Goal: Task Accomplishment & Management: Complete application form

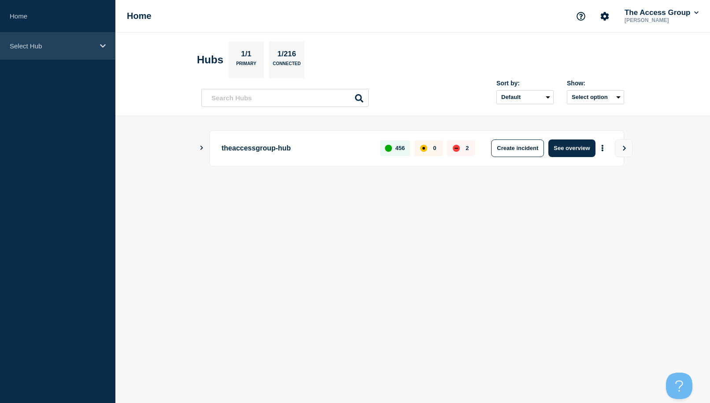
click at [82, 44] on p "Select Hub" at bounding box center [52, 45] width 85 height 7
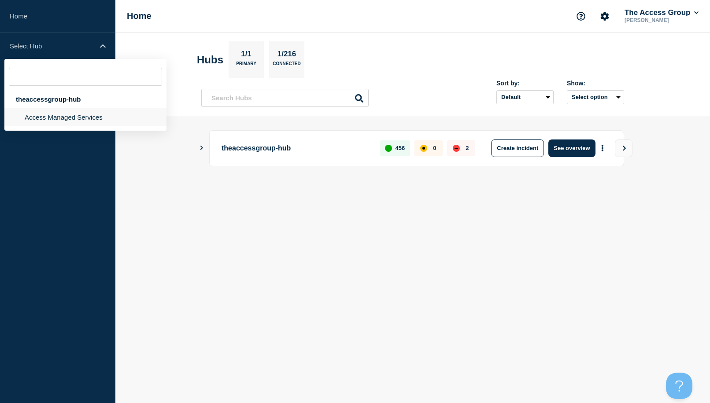
click at [31, 117] on li "Access Managed Services" at bounding box center [85, 117] width 162 height 18
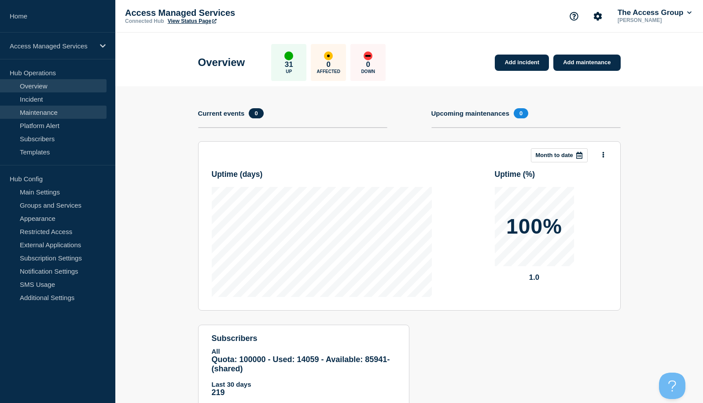
click at [22, 112] on link "Maintenance" at bounding box center [53, 112] width 107 height 13
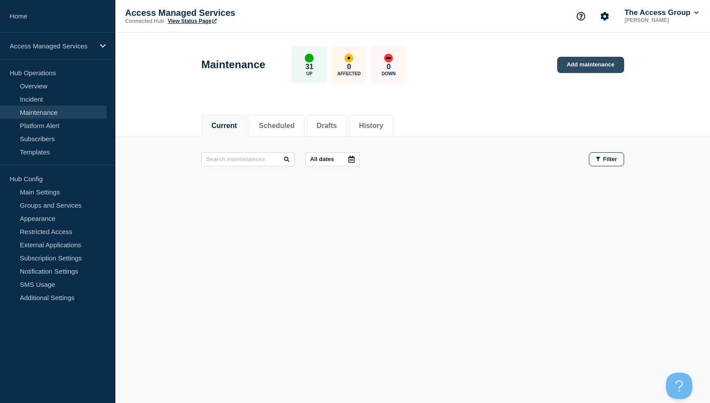
click at [587, 65] on link "Add maintenance" at bounding box center [590, 65] width 67 height 16
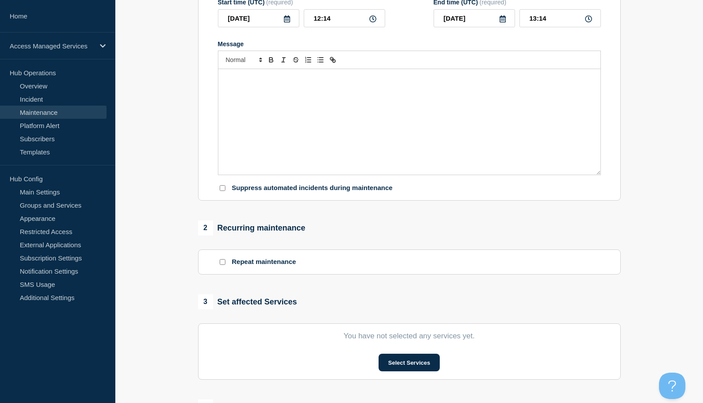
scroll to position [176, 0]
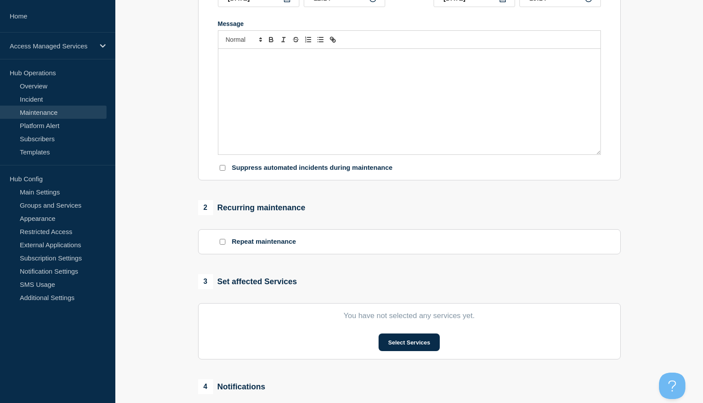
click at [224, 245] on input "Repeat maintenance" at bounding box center [223, 242] width 6 height 6
checkbox input "true"
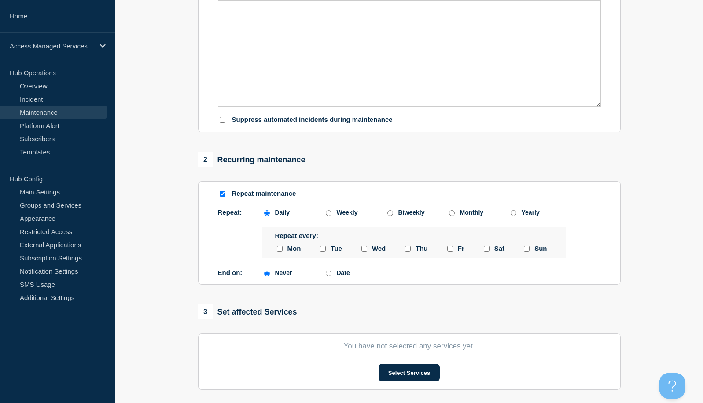
scroll to position [264, 0]
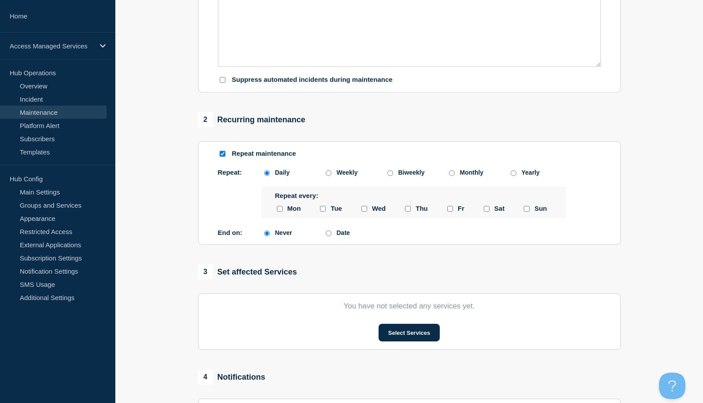
click at [280, 211] on input "monday checkbox" at bounding box center [280, 209] width 6 height 6
checkbox input "true"
click at [324, 211] on input "tuesday checkbox" at bounding box center [323, 209] width 6 height 6
checkbox input "true"
click at [363, 211] on input "wednesday checkbox" at bounding box center [365, 209] width 6 height 6
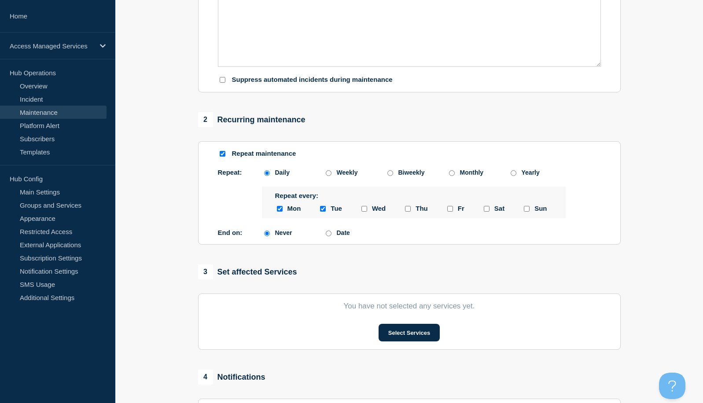
checkbox input "true"
click at [409, 211] on input "thursday checkbox" at bounding box center [408, 209] width 6 height 6
checkbox input "true"
click at [451, 212] on input "friday checkbox" at bounding box center [450, 209] width 6 height 6
checkbox input "true"
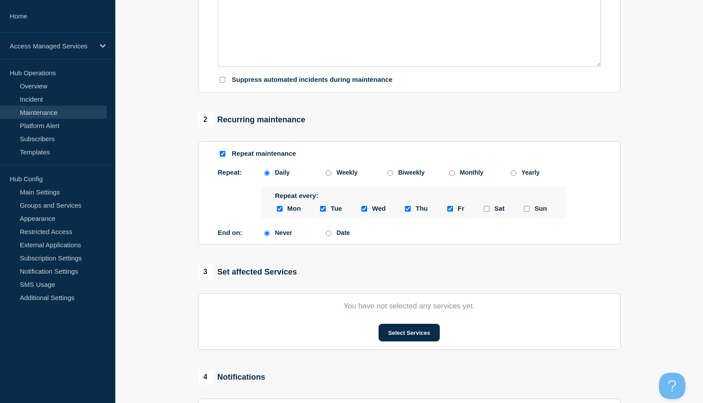
click at [488, 210] on input "saturday checkbox" at bounding box center [487, 209] width 6 height 6
checkbox input "true"
click at [525, 210] on input "sunday checkbox" at bounding box center [527, 209] width 6 height 6
checkbox input "true"
click at [327, 235] on input "Date" at bounding box center [329, 234] width 6 height 6
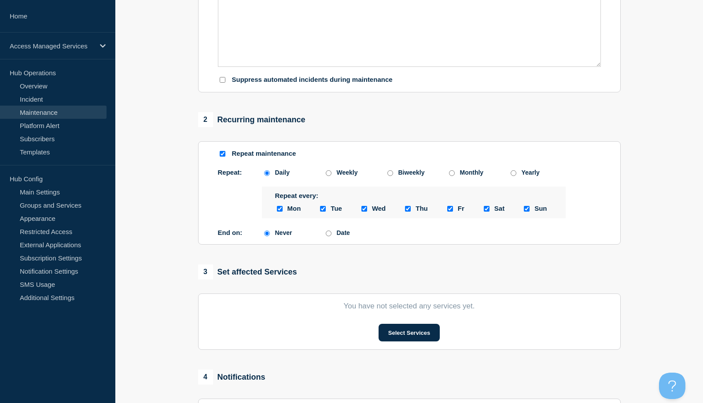
radio input "true"
radio input "false"
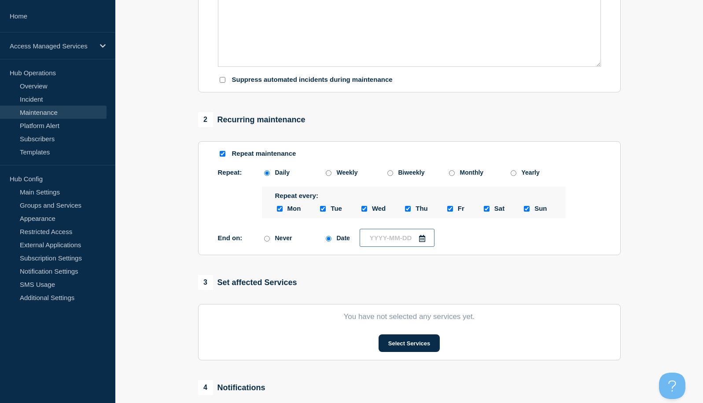
click at [376, 238] on input "text" at bounding box center [397, 238] width 75 height 18
type input "____-__-__"
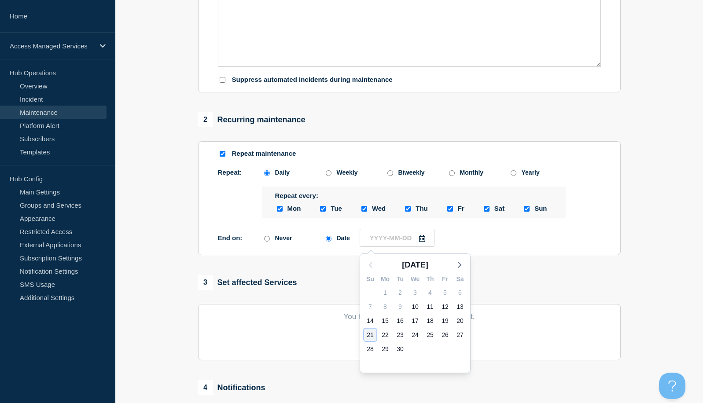
click at [367, 334] on div "21" at bounding box center [370, 335] width 12 height 12
type input "[DATE]"
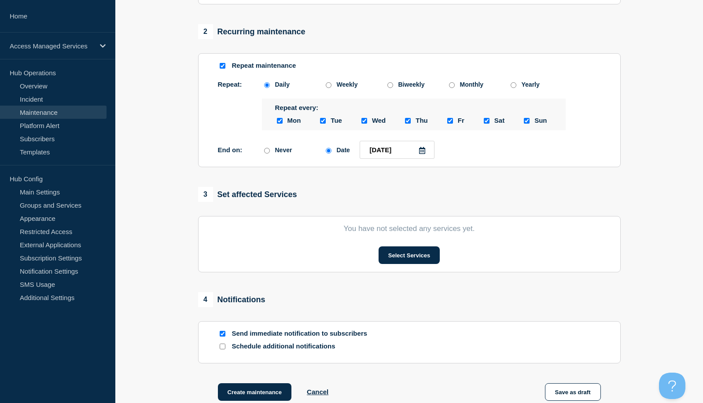
scroll to position [454, 0]
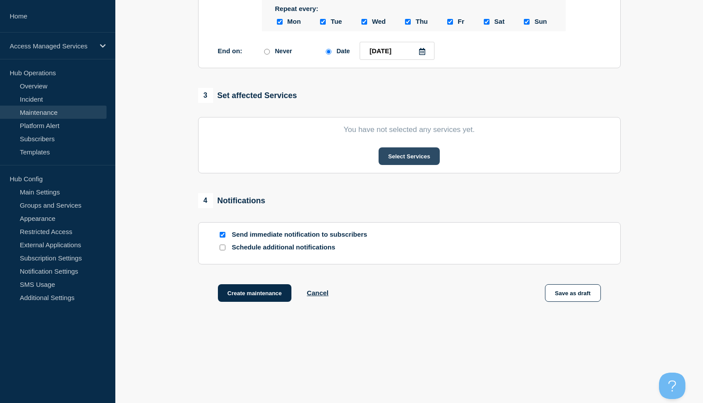
click at [397, 164] on button "Select Services" at bounding box center [409, 157] width 61 height 18
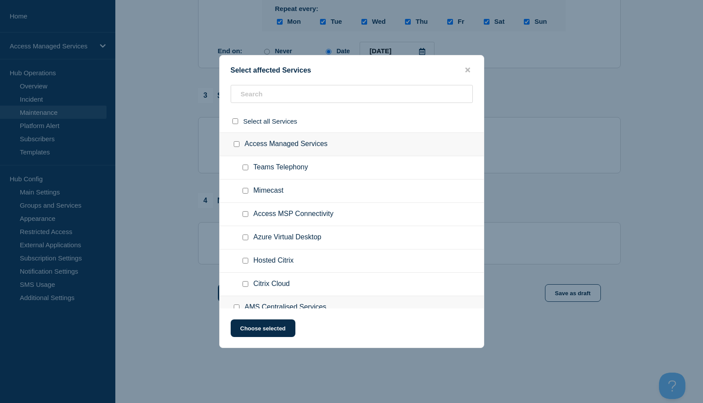
scroll to position [88, 0]
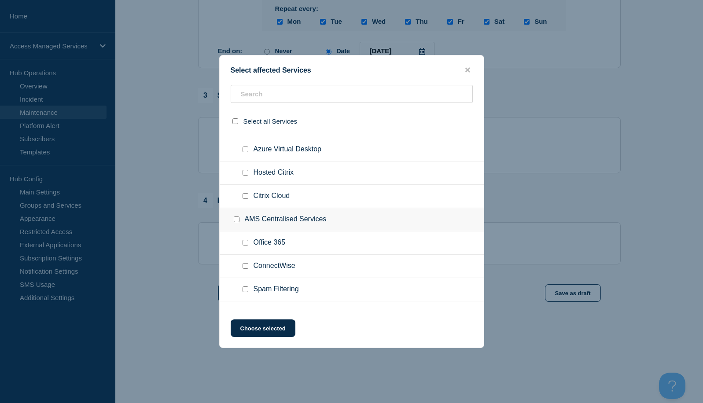
click at [243, 173] on input "Hosted Citrix checkbox" at bounding box center [246, 173] width 6 height 6
checkbox input "true"
click at [245, 197] on input "Citrix Cloud checkbox" at bounding box center [246, 196] width 6 height 6
checkbox input "true"
click at [261, 328] on button "Choose selected" at bounding box center [263, 329] width 65 height 18
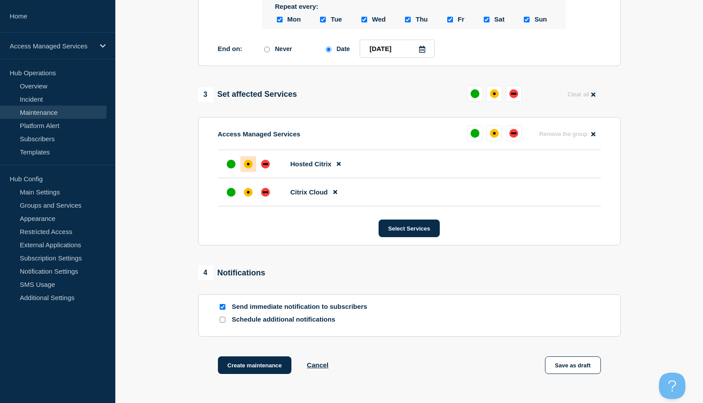
click at [251, 169] on div "affected" at bounding box center [248, 164] width 9 height 9
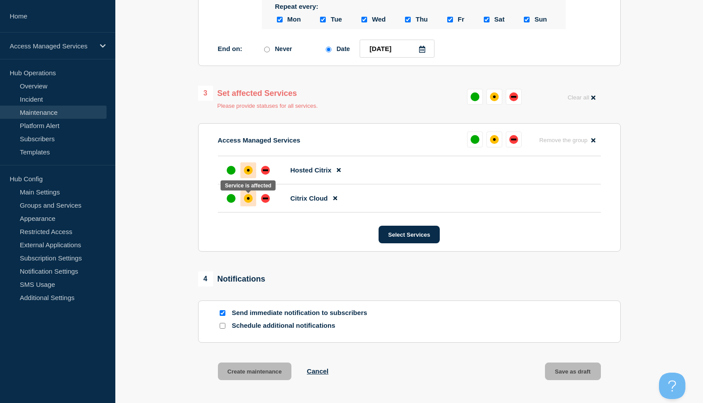
click at [247, 200] on div "affected" at bounding box center [248, 198] width 9 height 9
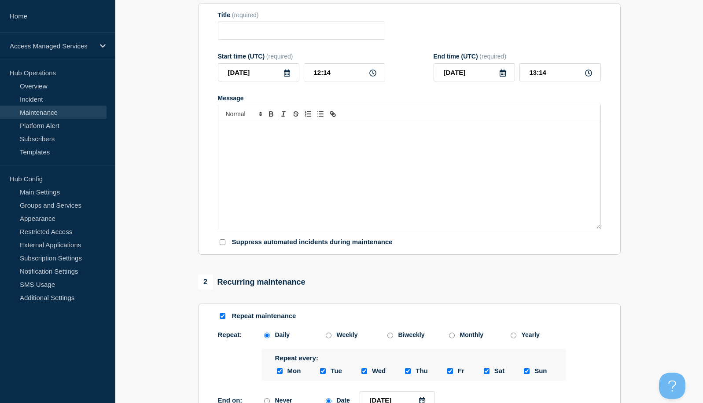
scroll to position [101, 0]
click at [288, 34] on input "Title" at bounding box center [301, 31] width 167 height 18
type input "Scheduled Maintenance"
click at [278, 74] on input "[DATE]" at bounding box center [258, 73] width 81 height 18
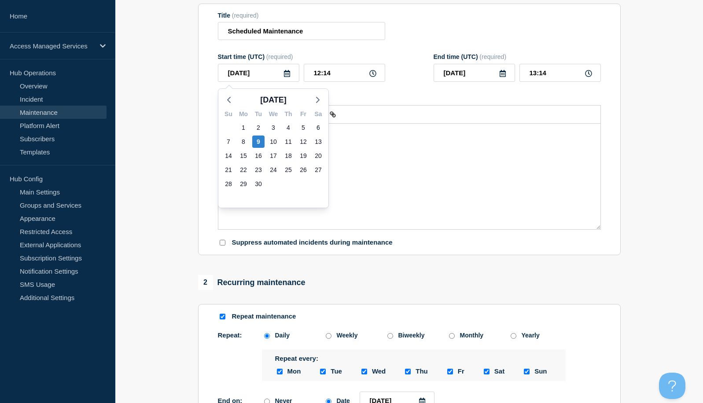
click at [288, 74] on icon at bounding box center [287, 73] width 6 height 7
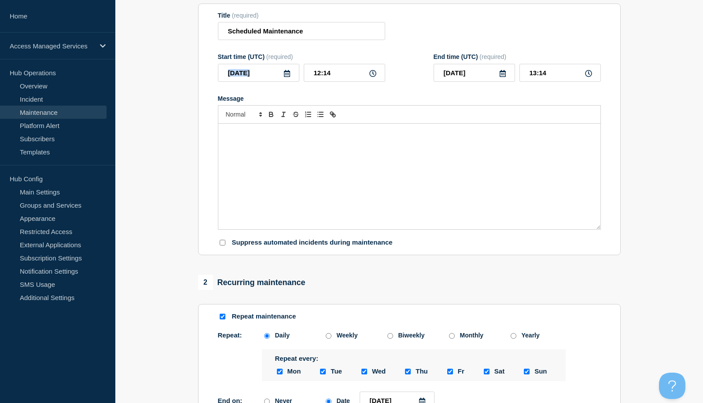
click at [288, 75] on icon at bounding box center [287, 73] width 7 height 7
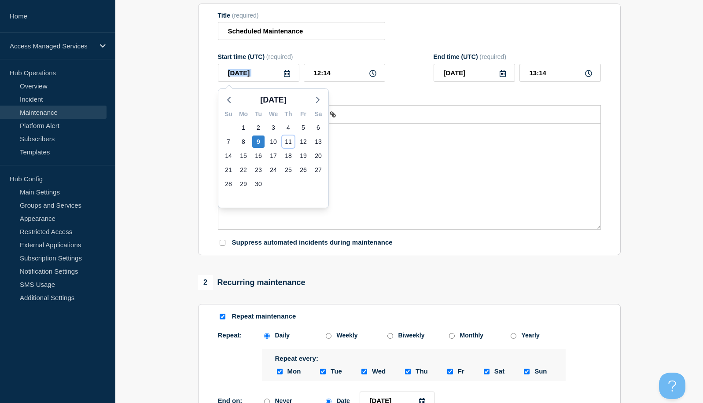
drag, startPoint x: 291, startPoint y: 139, endPoint x: 346, endPoint y: 96, distance: 69.1
click at [292, 138] on div "11" at bounding box center [288, 142] width 12 height 12
type input "[DATE]"
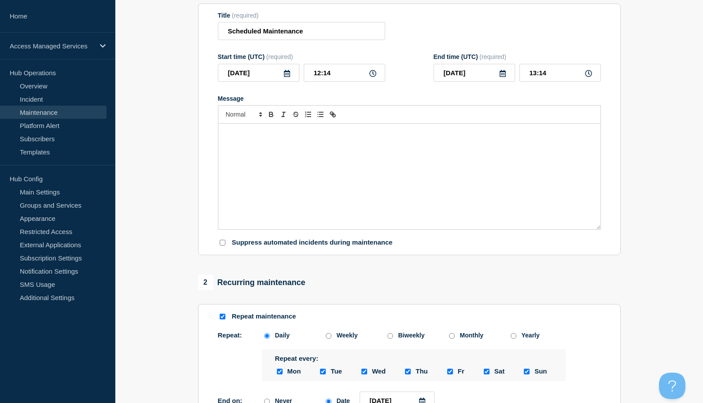
click at [374, 77] on icon at bounding box center [373, 73] width 7 height 7
click at [330, 74] on input "12:14" at bounding box center [344, 73] width 81 height 18
drag, startPoint x: 336, startPoint y: 73, endPoint x: 291, endPoint y: 74, distance: 45.8
click at [291, 74] on div "[DATE] 12:14" at bounding box center [301, 73] width 167 height 18
type input "17:00"
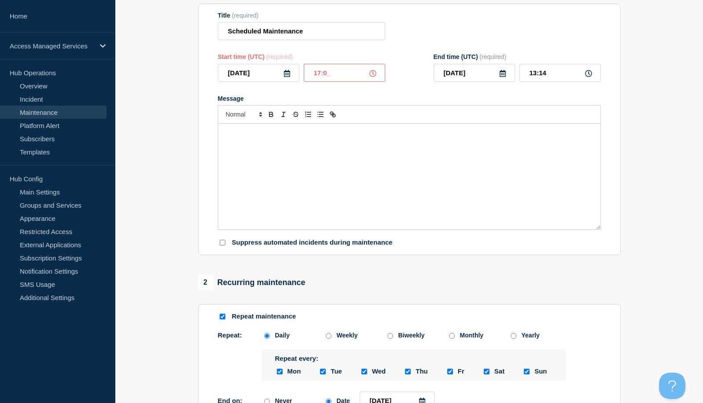
type input "18:00"
click at [504, 77] on icon at bounding box center [502, 73] width 7 height 7
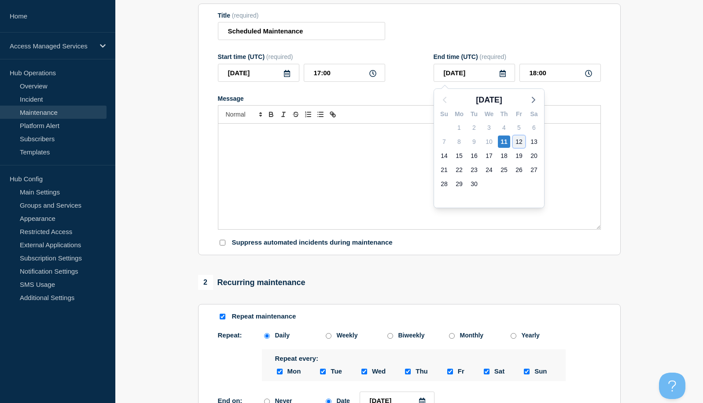
click at [518, 144] on div "12" at bounding box center [519, 142] width 12 height 12
type input "[DATE]"
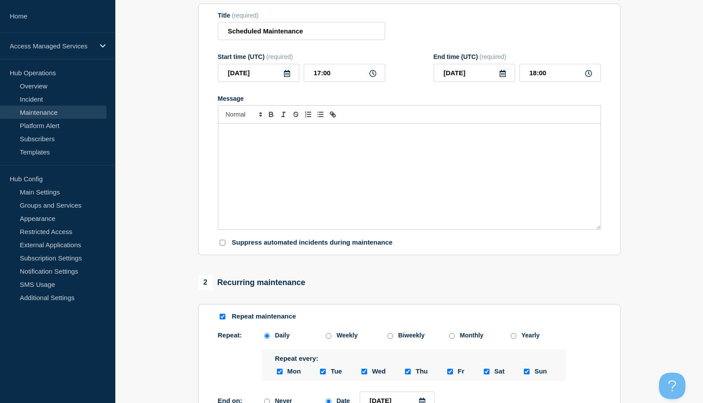
click at [589, 76] on icon at bounding box center [588, 73] width 7 height 7
click at [558, 74] on input "18:00" at bounding box center [560, 73] width 81 height 18
drag, startPoint x: 548, startPoint y: 75, endPoint x: 528, endPoint y: 74, distance: 20.3
click at [528, 74] on input "18:00" at bounding box center [560, 73] width 81 height 18
type input "05:00"
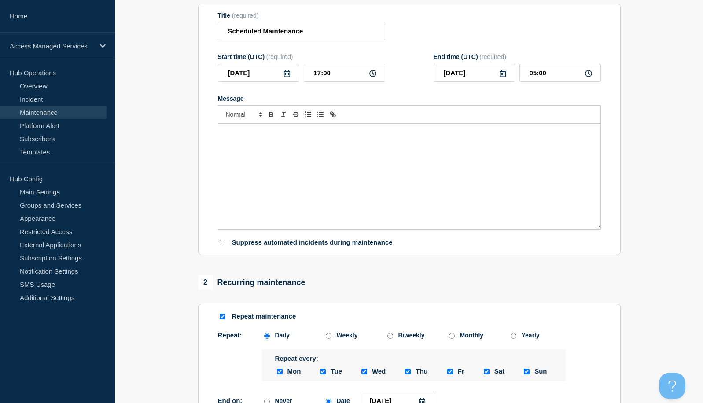
click at [480, 174] on div "Message" at bounding box center [409, 177] width 382 height 106
click at [333, 30] on input "Scheduled Maintenance" at bounding box center [301, 31] width 167 height 18
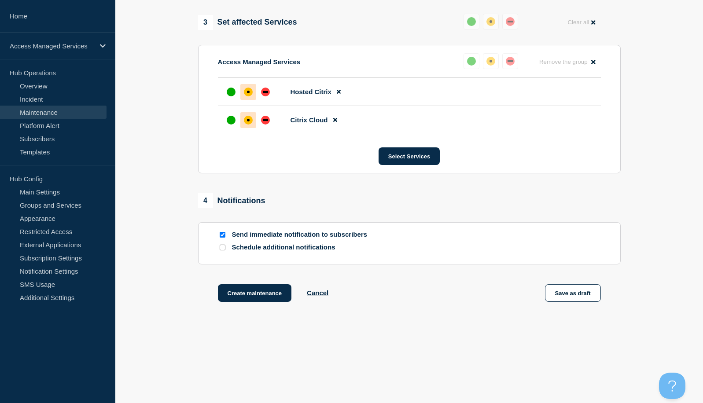
scroll to position [528, 0]
type input "Scheduled Maintenance DRAFT"
drag, startPoint x: 562, startPoint y: 292, endPoint x: 590, endPoint y: 293, distance: 28.2
click at [562, 292] on button "Save as draft" at bounding box center [573, 294] width 56 height 18
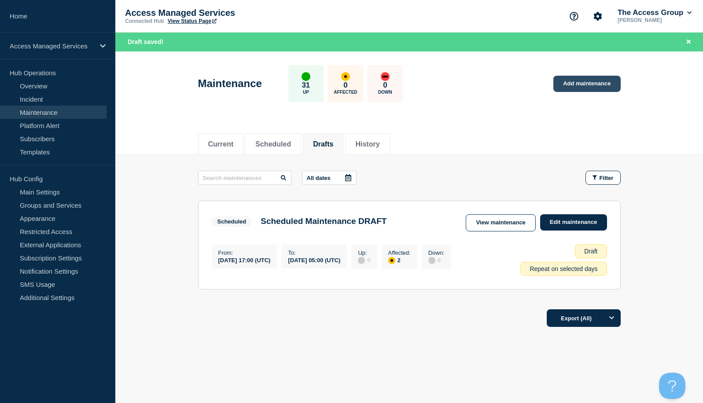
click at [573, 89] on link "Add maintenance" at bounding box center [587, 84] width 67 height 16
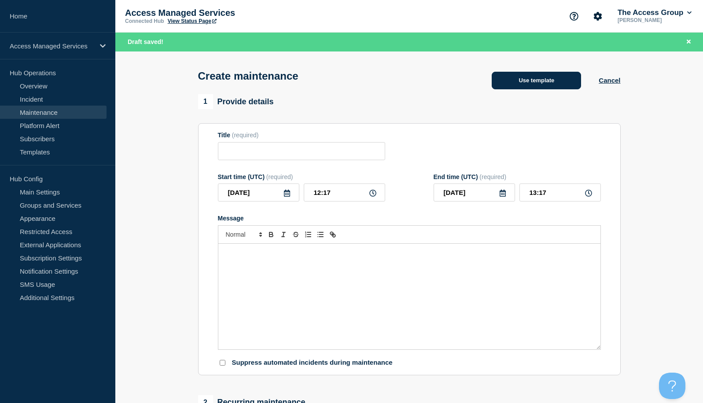
click at [525, 83] on button "Use template" at bounding box center [536, 81] width 89 height 18
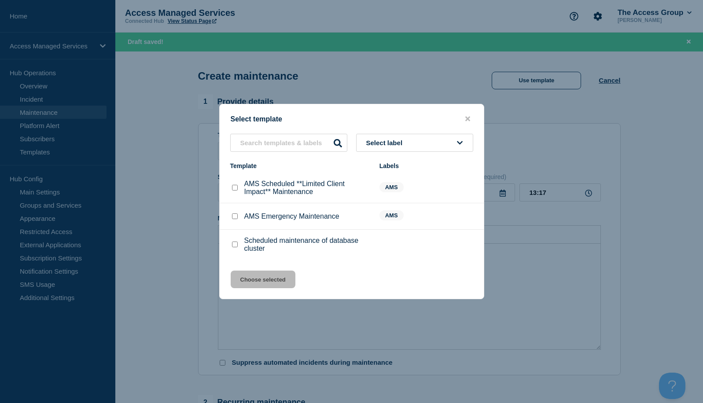
click at [234, 190] on input "AMS Scheduled **Limited Client Impact** Maintenance checkbox" at bounding box center [235, 188] width 6 height 6
checkbox input "true"
click at [262, 280] on button "Choose selected" at bounding box center [263, 280] width 65 height 18
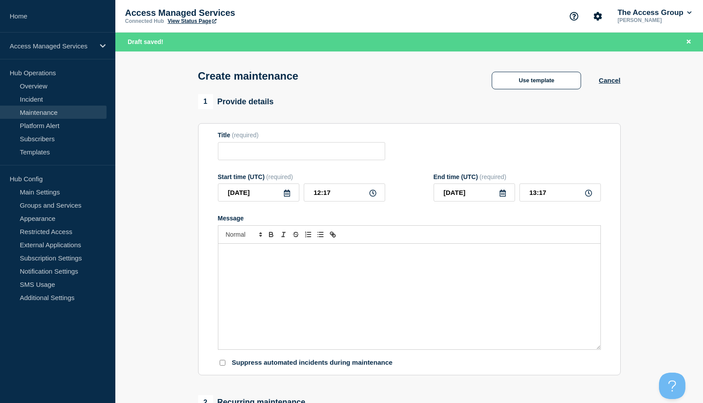
type input "AMS Scheduled **Limited Client Impact** Maintenance"
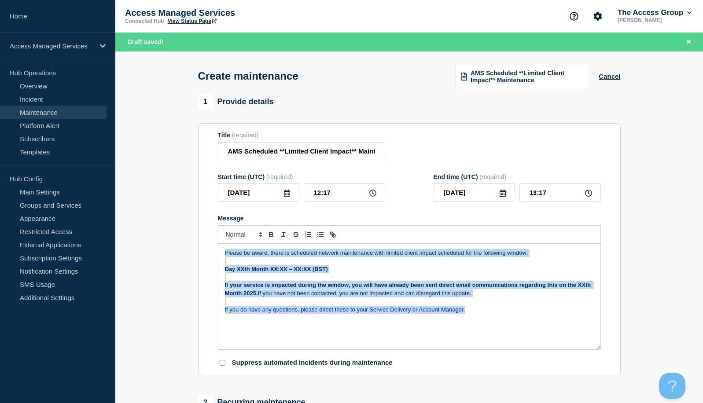
drag, startPoint x: 473, startPoint y: 313, endPoint x: 212, endPoint y: 252, distance: 268.6
click at [211, 251] on section "Title (required) AMS Scheduled **Limited Client Impact** Maintenance Start time…" at bounding box center [409, 249] width 423 height 252
copy div "Please be aware, there is scheduled network maintenance with limited client imp…"
click at [605, 78] on button "Cancel" at bounding box center [610, 76] width 22 height 7
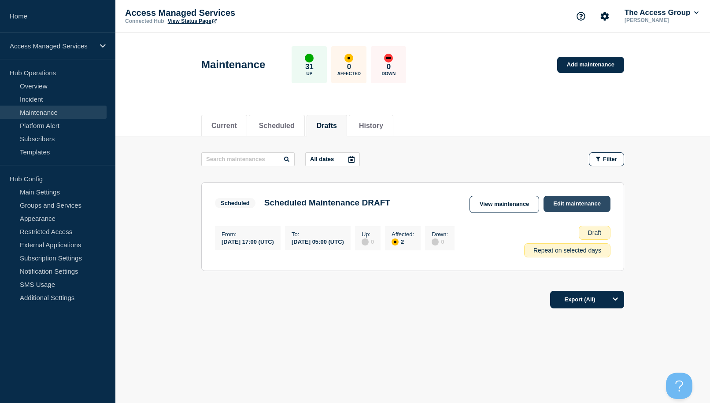
click at [558, 202] on link "Edit maintenance" at bounding box center [576, 204] width 67 height 16
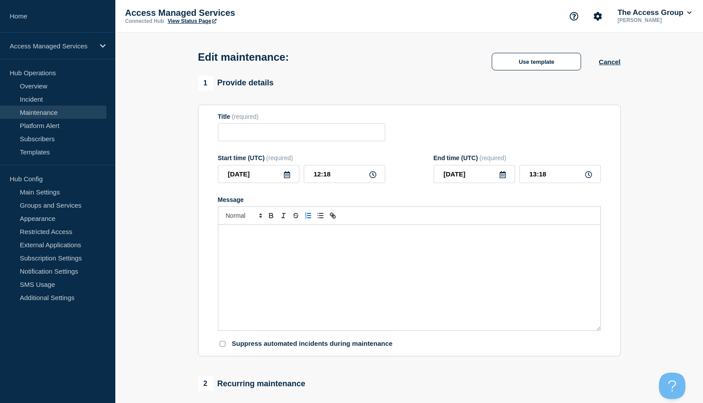
type input "Scheduled Maintenance DRAFT"
type input "[DATE]"
type input "17:00"
type input "[DATE]"
type input "05:00"
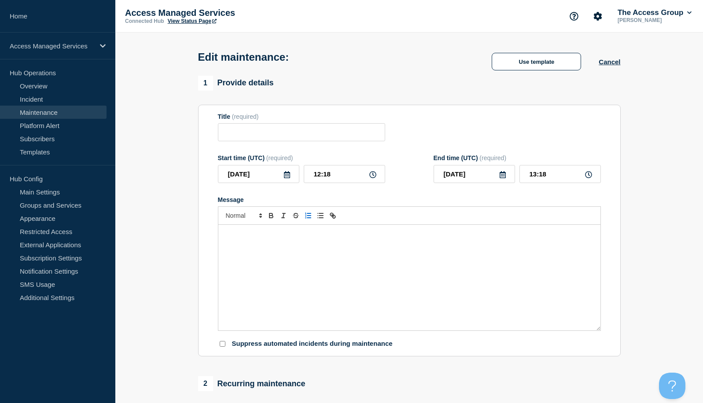
checkbox input "true"
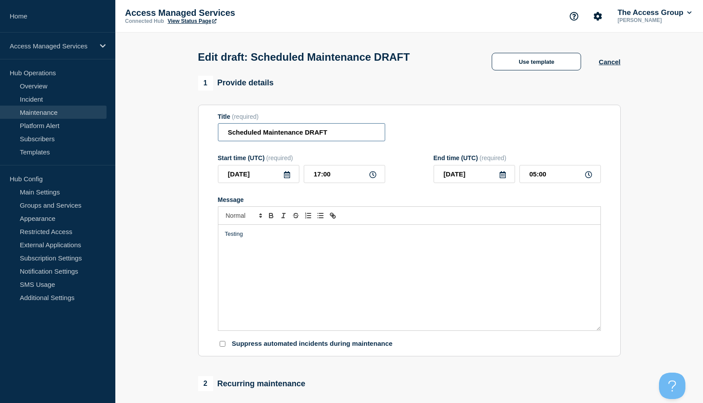
drag, startPoint x: 328, startPoint y: 134, endPoint x: 307, endPoint y: 139, distance: 22.2
click at [307, 139] on input "Scheduled Maintenance DRAFT" at bounding box center [301, 132] width 167 height 18
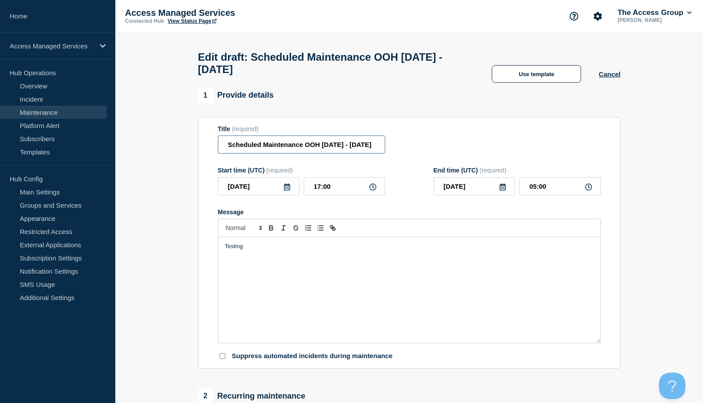
scroll to position [0, 15]
type input "Scheduled Maintenance OOH [DATE] - [DATE]"
click at [251, 274] on div "Testing" at bounding box center [409, 290] width 382 height 106
drag, startPoint x: 251, startPoint y: 257, endPoint x: 213, endPoint y: 259, distance: 38.4
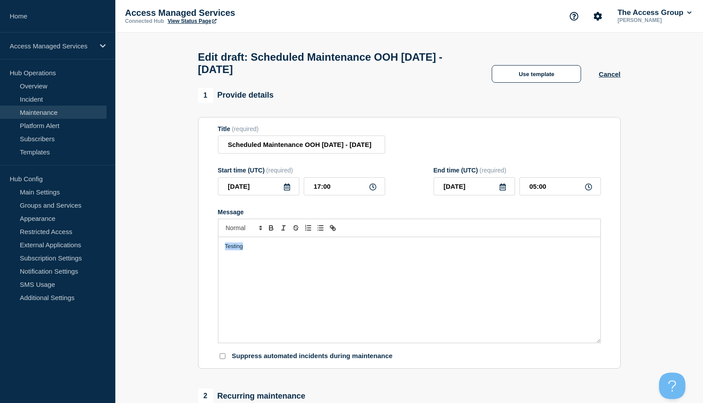
click at [213, 259] on section "Title (required) Scheduled Maintenance OOH [DATE] - [DATE] Start time (UTC) (re…" at bounding box center [409, 243] width 423 height 252
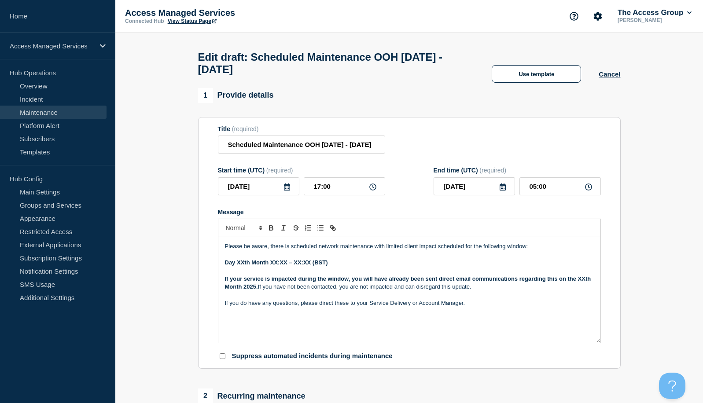
click at [327, 248] on p "Please be aware, there is scheduled network maintenance with limited client imp…" at bounding box center [409, 247] width 369 height 8
click at [331, 251] on p "Please be aware, there is scheduled network maintenance with limited client imp…" at bounding box center [409, 247] width 369 height 8
drag, startPoint x: 451, startPoint y: 250, endPoint x: 400, endPoint y: 249, distance: 50.7
click at [400, 249] on p "Please be aware, there is scheduled infrastructure maintenance with limited cli…" at bounding box center [409, 247] width 369 height 8
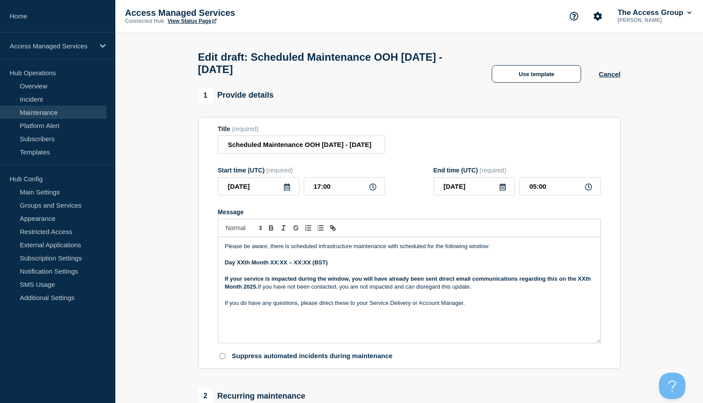
click at [494, 250] on p "Please be aware, there is scheduled infrastructure maintenance with scheduled f…" at bounding box center [409, 247] width 369 height 8
click at [468, 248] on p "Please be aware, there is scheduled infrastructure maintenance with scheduled f…" at bounding box center [409, 247] width 369 height 8
click at [480, 251] on p "Please be aware, there is scheduled infrastructure maintenance with scheduled f…" at bounding box center [409, 247] width 369 height 8
click at [488, 251] on p "Please be aware, there is scheduled infrastructure maintenance with scheduled f…" at bounding box center [409, 247] width 369 height 8
drag, startPoint x: 270, startPoint y: 267, endPoint x: 223, endPoint y: 268, distance: 46.7
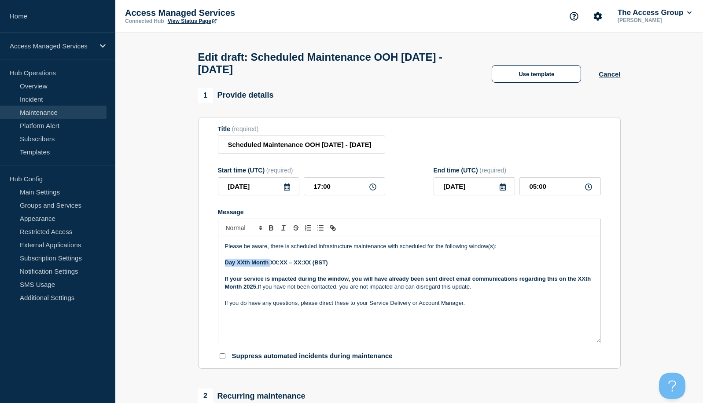
click at [223, 268] on div "Please be aware, there is scheduled infrastructure maintenance with scheduled f…" at bounding box center [409, 290] width 382 height 106
click at [241, 266] on strong "Day XXth Month XX:XX – XX:XX (BST)" at bounding box center [276, 262] width 103 height 7
drag, startPoint x: 266, startPoint y: 266, endPoint x: 223, endPoint y: 266, distance: 43.2
click at [223, 266] on div "Please be aware, there is scheduled infrastructure maintenance with scheduled f…" at bounding box center [409, 290] width 382 height 106
click at [240, 266] on strong "11th 0 XX:XX – XX:XX (BST)" at bounding box center [263, 262] width 76 height 7
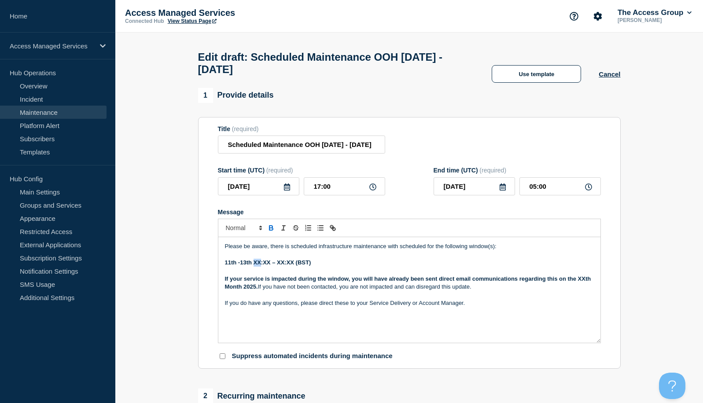
drag, startPoint x: 259, startPoint y: 268, endPoint x: 254, endPoint y: 267, distance: 5.8
click at [254, 266] on strong "11th -13th XX:XX – XX:XX (BST)" at bounding box center [268, 262] width 86 height 7
drag, startPoint x: 269, startPoint y: 267, endPoint x: 262, endPoint y: 268, distance: 7.1
click at [262, 266] on strong "11th -13th 18:XX – XX:XX (BST)" at bounding box center [267, 262] width 85 height 7
click at [251, 266] on strong "11th -13th 18:00 – XX:XX (BST)" at bounding box center [267, 262] width 84 height 7
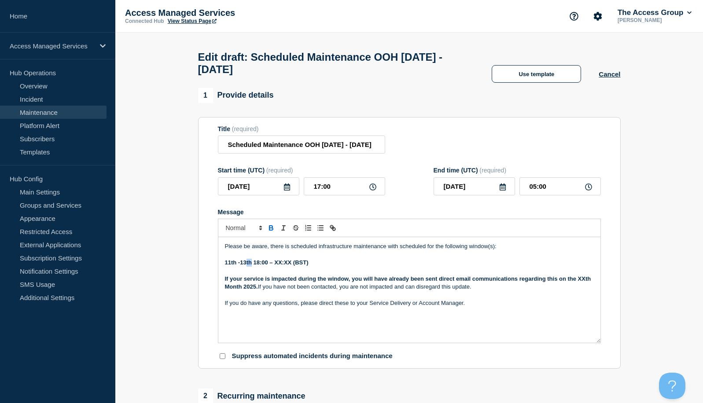
click at [247, 266] on strong "11th -13th 18:00 – XX:XX (BST)" at bounding box center [267, 262] width 84 height 7
drag, startPoint x: 253, startPoint y: 266, endPoint x: 225, endPoint y: 266, distance: 28.6
click at [225, 266] on strong "11th -13th 18:00 – XX:XX (BST)" at bounding box center [267, 262] width 84 height 7
drag, startPoint x: 253, startPoint y: 267, endPoint x: 247, endPoint y: 266, distance: 6.6
click at [247, 266] on strong "18:00 – XX:XX (BST)" at bounding box center [252, 262] width 55 height 7
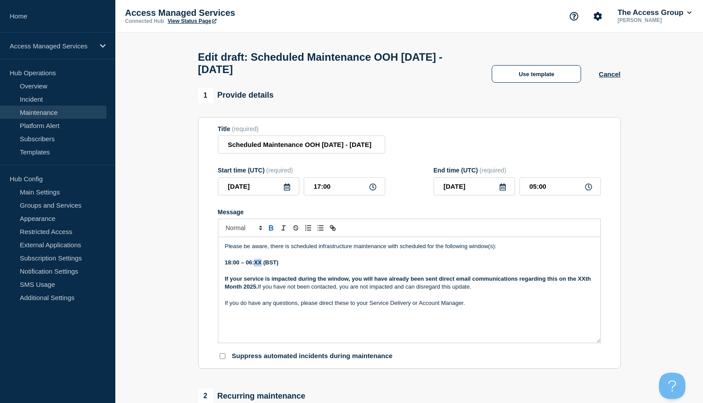
drag, startPoint x: 260, startPoint y: 268, endPoint x: 255, endPoint y: 268, distance: 5.7
click at [255, 266] on strong "18:00 – 06:XX (BST)" at bounding box center [252, 262] width 54 height 7
click at [283, 267] on p "18:00 – 06:00 (BST)" at bounding box center [409, 263] width 369 height 8
click at [292, 266] on strong "18:00 – 06:00 (BST) Nightly from the [DATE] to the [DATE]" at bounding box center [303, 262] width 156 height 7
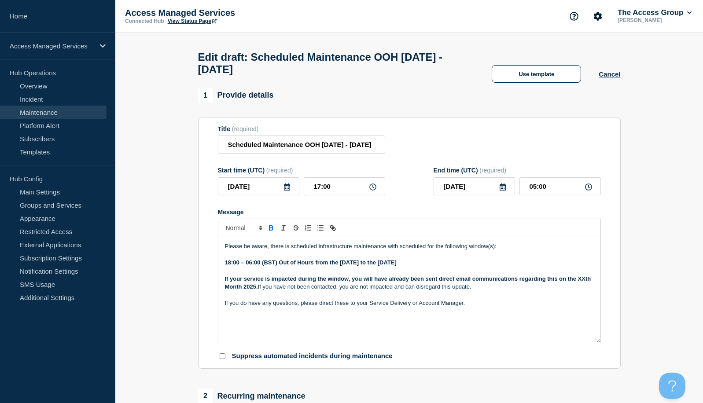
click at [278, 266] on strong "18:00 – 06:00 (BST) Out of Hours from the [DATE] to the [DATE]" at bounding box center [311, 262] width 172 height 7
click at [225, 267] on div "Please be aware, there is scheduled infrastructure maintenance with scheduled f…" at bounding box center [409, 290] width 382 height 106
drag, startPoint x: 340, startPoint y: 268, endPoint x: 306, endPoint y: 267, distance: 34.8
click at [306, 266] on strong "18:00 – 06:00 (BST) weekdays from the [DATE] to the [DATE]" at bounding box center [307, 262] width 164 height 7
click at [278, 266] on strong "18:00 – 06:00 (BST) weekdays / anytime over the weekend from the [DATE] to the …" at bounding box center [345, 262] width 240 height 7
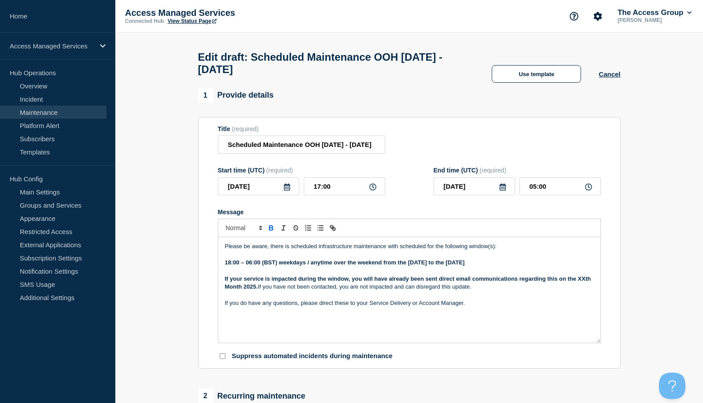
click at [225, 266] on strong "18:00 – 06:00 (BST) weekdays / anytime over the weekend from the [DATE] to the …" at bounding box center [345, 262] width 240 height 7
click at [429, 266] on strong "Out of Hours e.g 18:00 – 06:00 (BST) weekdays / anytime over the weekend from t…" at bounding box center [368, 262] width 286 height 7
click at [584, 265] on p "Out of Hours e.g 18:00 – 06:00 (BST) weekdays / anytime over the weekend from t…" at bounding box center [409, 263] width 369 height 8
click at [310, 267] on p "Out of Hours e.g 18:00 – 06:00 (BST) weekdays / anytime over the weekend from t…" at bounding box center [409, 263] width 369 height 8
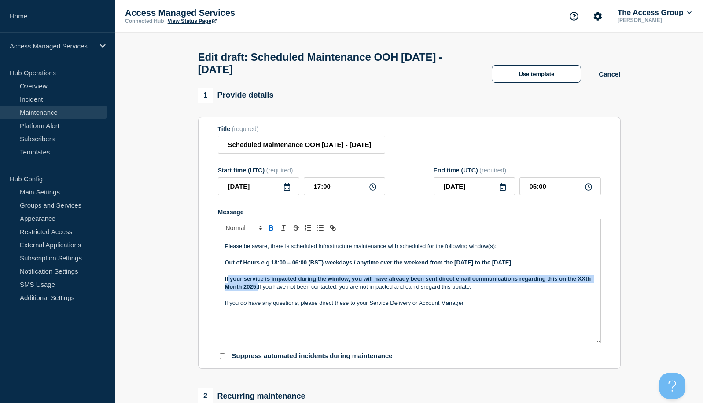
drag, startPoint x: 258, startPoint y: 291, endPoint x: 228, endPoint y: 284, distance: 31.1
click at [228, 284] on p "If your service is impacted during the window, you will have already been sent …" at bounding box center [409, 283] width 369 height 16
click at [228, 284] on strong "If your service is impacted during the window, you will have already been sent …" at bounding box center [409, 283] width 368 height 15
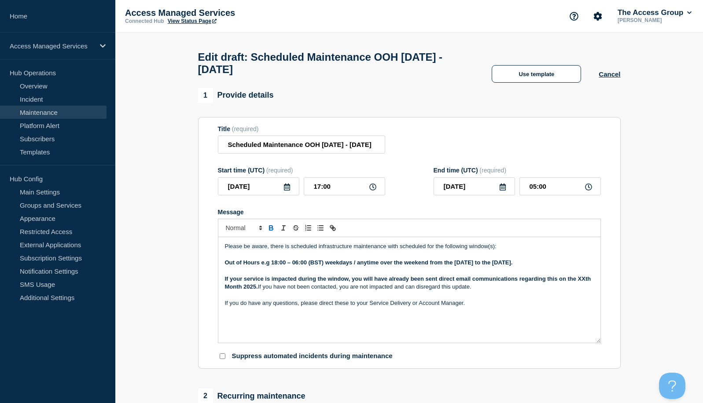
drag, startPoint x: 443, startPoint y: 291, endPoint x: 223, endPoint y: 281, distance: 220.0
click at [223, 281] on div "Please be aware, there is scheduled infrastructure maintenance with scheduled f…" at bounding box center [409, 290] width 382 height 106
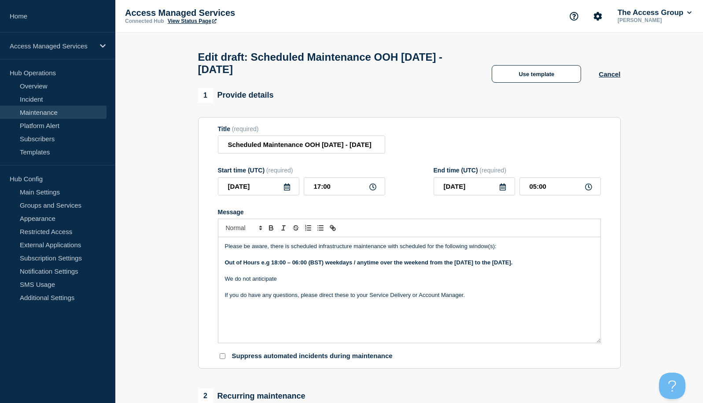
click at [428, 266] on strong "Out of Hours e.g 18:00 – 06:00 (BST) weekdays / anytime over the weekend from t…" at bounding box center [369, 262] width 288 height 7
click at [313, 280] on p "We do not anticipate" at bounding box center [409, 279] width 369 height 8
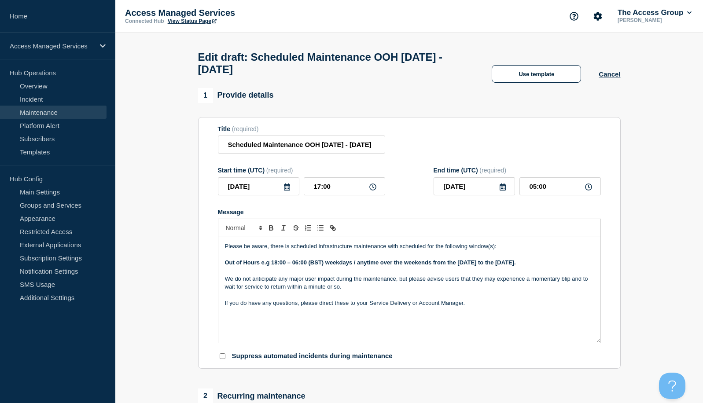
click at [252, 292] on p "We do not anticipate any major user impact during the maintenance, but please a…" at bounding box center [409, 283] width 369 height 16
click at [225, 283] on p "We do not anticipate any major user impact during the maintenance, but please a…" at bounding box center [409, 283] width 369 height 16
click at [317, 251] on p "Please be aware, there is scheduled infrastructure maintenance with scheduled f…" at bounding box center [409, 247] width 369 height 8
drag, startPoint x: 329, startPoint y: 250, endPoint x: 345, endPoint y: 284, distance: 37.0
click at [330, 250] on p "Please be aware, there is scheduled esentail infrastructure maintenance with sc…" at bounding box center [409, 247] width 369 height 8
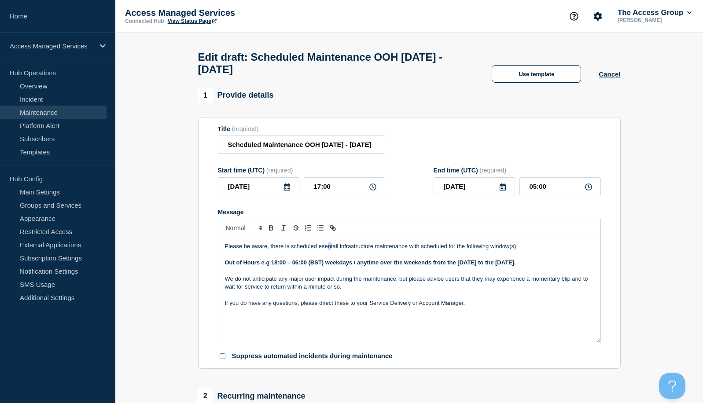
click at [350, 299] on p "Message" at bounding box center [409, 296] width 369 height 8
click at [418, 251] on p "Please be aware, there is scheduled essential infrastructure maintenance with s…" at bounding box center [409, 247] width 369 height 8
click at [372, 289] on p "We do not anticipate any major user impact during the maintenance, but please a…" at bounding box center [409, 283] width 369 height 16
click at [396, 284] on p "We do not anticipate any major user impact during the maintenance, but please a…" at bounding box center [409, 283] width 369 height 16
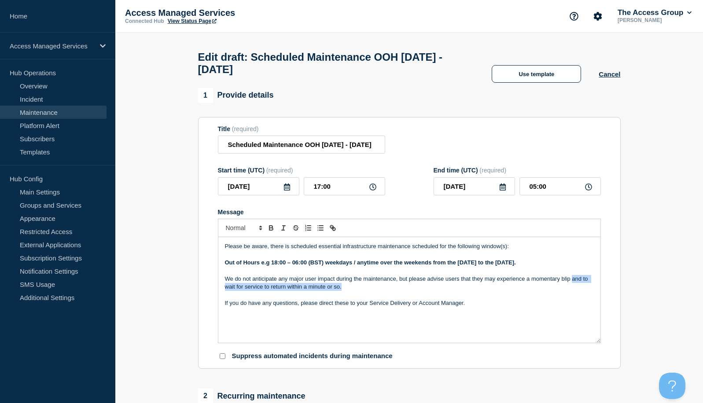
drag, startPoint x: 377, startPoint y: 294, endPoint x: 573, endPoint y: 284, distance: 196.3
click at [573, 284] on p "We do not anticipate any major user impact during the maintenance, but please a…" at bounding box center [409, 283] width 369 height 16
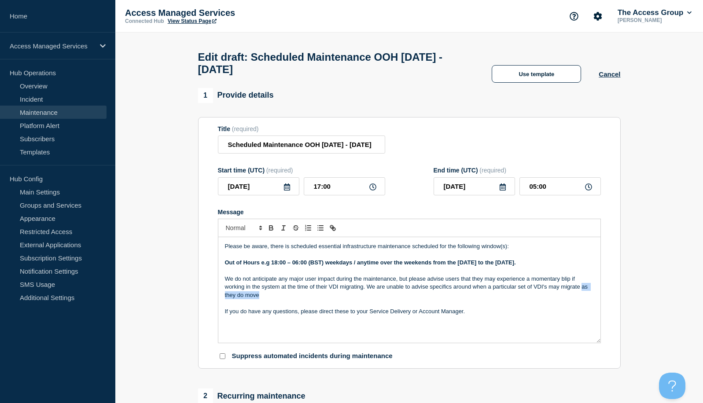
drag, startPoint x: 413, startPoint y: 301, endPoint x: 582, endPoint y: 293, distance: 169.8
click at [582, 293] on p "We do not anticipate any major user impact during the maintenance, but please a…" at bounding box center [409, 287] width 369 height 24
click at [418, 299] on p "We do not anticipate any major user impact during the maintenance, but please a…" at bounding box center [409, 287] width 369 height 24
click at [423, 299] on p "We do not anticipate any major user impact during the maintenance, but please a…" at bounding box center [409, 287] width 369 height 24
click at [421, 299] on p "We do not anticipate any major user impact during the maintenance, but please a…" at bounding box center [409, 287] width 369 height 24
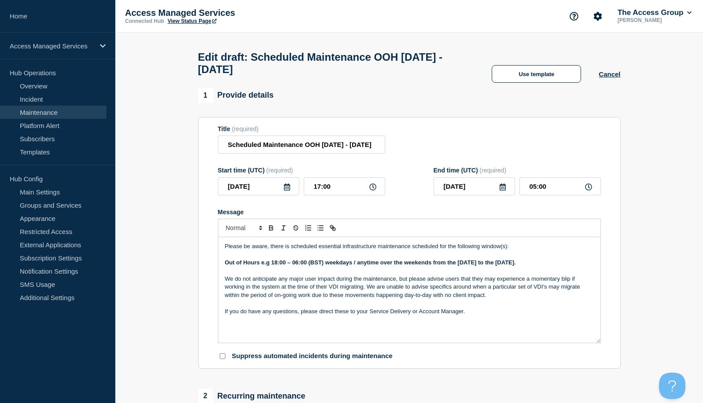
click at [452, 299] on p "We do not anticipate any major user impact during the maintenance, but please a…" at bounding box center [409, 287] width 369 height 24
click at [492, 299] on p "We do not anticipate any major user impact during the maintenance, but please a…" at bounding box center [409, 287] width 369 height 24
click at [498, 299] on p "We do not anticipate any major user impact during the maintenance, but please a…" at bounding box center [409, 287] width 369 height 24
click at [362, 292] on p "We do not anticipate any major user impact during the maintenance, but please a…" at bounding box center [409, 287] width 369 height 24
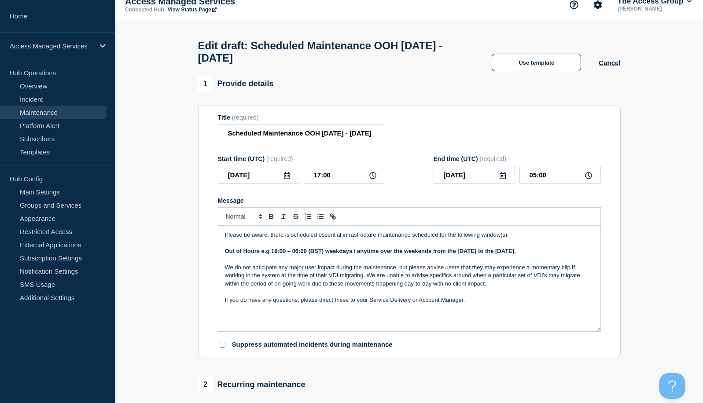
scroll to position [44, 0]
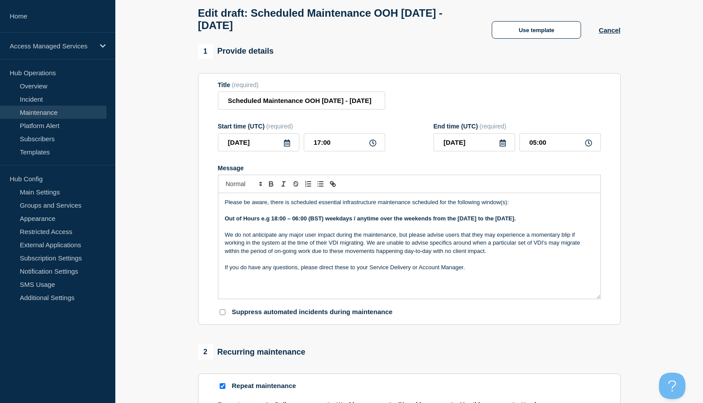
click at [570, 240] on p "We do not anticipate any major user impact during the maintenance, but please a…" at bounding box center [409, 243] width 369 height 24
click at [420, 247] on p "We do not anticipate any major user impact during the maintenance, but please a…" at bounding box center [409, 243] width 369 height 24
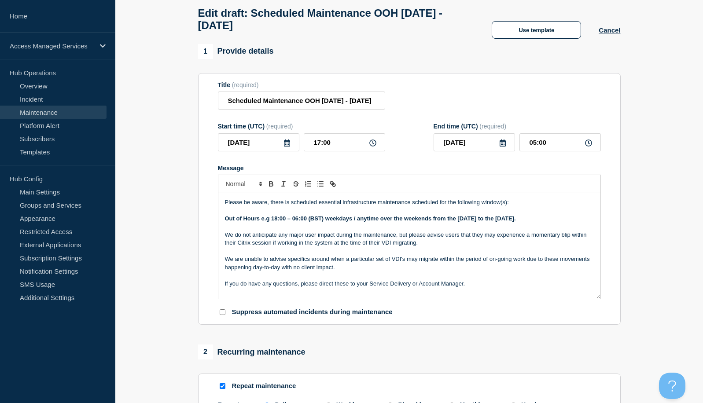
click at [248, 265] on p "We are unable to advise specifics around when a particular set of VDI's may mig…" at bounding box center [409, 263] width 369 height 16
click at [246, 263] on p "We are unable to advise specifics around when a particular set of VDI's may mig…" at bounding box center [409, 263] width 369 height 16
drag, startPoint x: 400, startPoint y: 274, endPoint x: 561, endPoint y: 264, distance: 160.6
click at [561, 264] on p "We are unfortunately unable to advise specifics around when a particular set of…" at bounding box center [409, 263] width 369 height 16
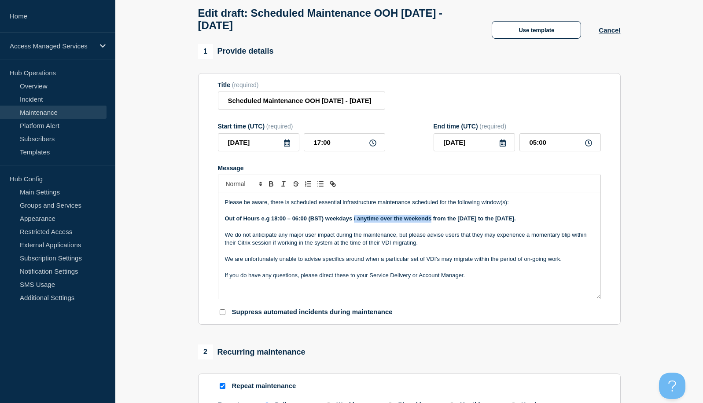
drag, startPoint x: 432, startPoint y: 222, endPoint x: 354, endPoint y: 224, distance: 78.0
click at [354, 222] on strong "Out of Hours e.g 18:00 – 06:00 (BST) weekdays / anytime over the weekends from …" at bounding box center [370, 218] width 291 height 7
drag, startPoint x: 378, startPoint y: 222, endPoint x: 352, endPoint y: 222, distance: 25.5
click at [352, 222] on strong "Out of Hours e.g 18:00 – 06:00 (BST) weekdays from the [DATE] to the [DATE]." at bounding box center [331, 218] width 212 height 7
click at [368, 222] on strong "Out of Hours e.g 18:00 – 06:00 (BST) weekdays [DATE] to the [DATE]." at bounding box center [319, 218] width 188 height 7
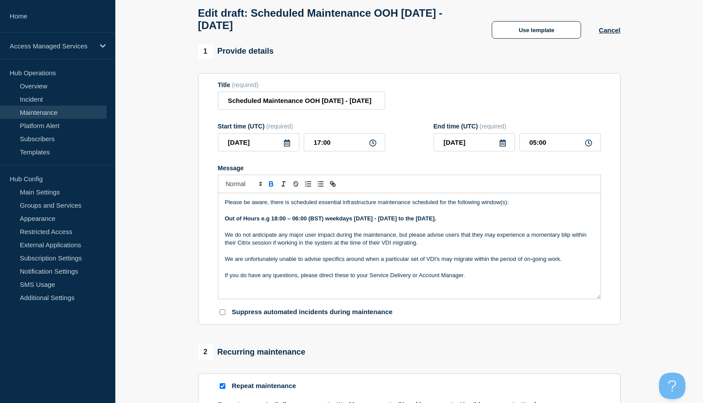
drag, startPoint x: 488, startPoint y: 223, endPoint x: 421, endPoint y: 226, distance: 66.1
click at [421, 223] on p "Out of Hours e.g 18:00 – 06:00 (BST) weekdays [DATE] - [DATE] to the [DATE]." at bounding box center [409, 219] width 369 height 8
click at [441, 222] on strong "Out of Hours e.g 18:00 – 06:00 (BST) weekdays [DATE] - [DATE] and then 16th -" at bounding box center [333, 218] width 216 height 7
click at [484, 220] on div "Please be aware, there is scheduled essential infrastructure maintenance schedu…" at bounding box center [409, 246] width 382 height 106
click at [491, 215] on p "Message" at bounding box center [409, 211] width 369 height 8
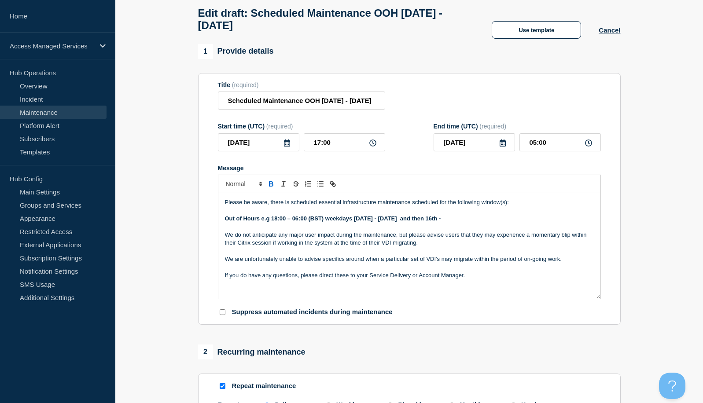
click at [473, 222] on p "Out of Hours e.g 18:00 – 06:00 (BST) weekdays [DATE] - [DATE] and then 16th -" at bounding box center [409, 219] width 369 height 8
click at [508, 263] on p "We are unfortunately unable to advise specifics around when a particular set of…" at bounding box center [409, 259] width 369 height 8
click at [438, 248] on p "We do not anticipate any major user impact during the maintenance, but please a…" at bounding box center [409, 239] width 369 height 16
click at [396, 240] on p "We do not anticipate any major user impact during the maintenance, but please a…" at bounding box center [409, 239] width 369 height 16
drag, startPoint x: 450, startPoint y: 246, endPoint x: 359, endPoint y: 249, distance: 91.2
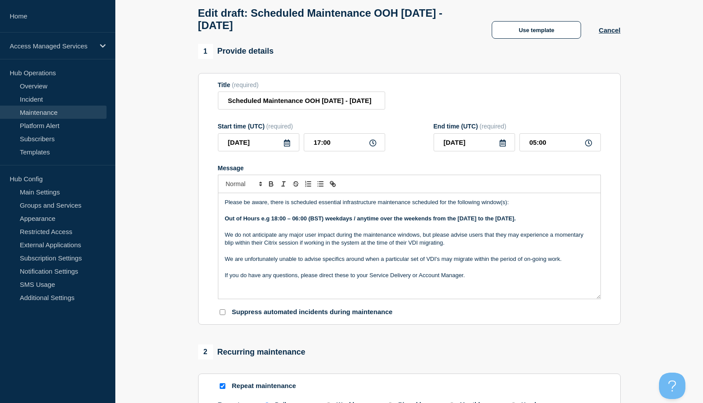
click at [359, 248] on p "We do not anticipate any major user impact during the maintenance windows, but …" at bounding box center [409, 239] width 369 height 16
drag, startPoint x: 366, startPoint y: 247, endPoint x: 360, endPoint y: 248, distance: 6.7
click at [360, 248] on p "We do not anticipate any major user impact during the maintenance windows, but …" at bounding box center [409, 239] width 369 height 16
click at [372, 252] on p "Message" at bounding box center [409, 252] width 369 height 8
click at [369, 245] on p "We do not anticipate any major user impact during the maintenance windows, but …" at bounding box center [409, 239] width 369 height 16
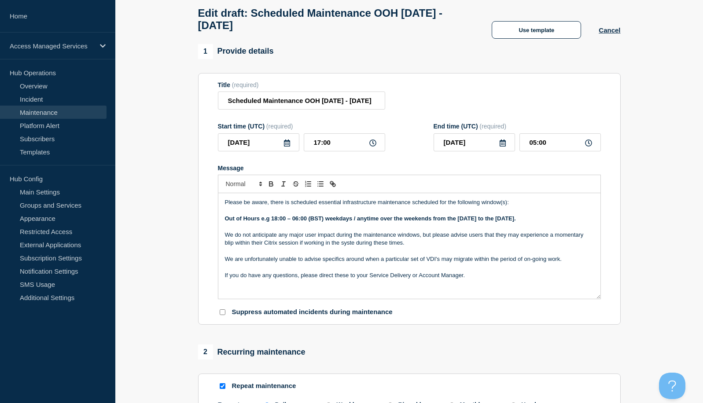
click at [354, 248] on p "We do not anticipate any major user impact during the maintenance windows, but …" at bounding box center [409, 239] width 369 height 16
click at [235, 248] on p "We do not anticipate any major user impact during the maintenance windows, but …" at bounding box center [409, 239] width 369 height 16
click at [234, 246] on p "We do not anticipate any major user impact during the maintenance windows, but …" at bounding box center [409, 239] width 369 height 16
click at [235, 246] on p "We do not anticipate any major user impact during the maintenance windows, but …" at bounding box center [409, 239] width 369 height 16
click at [291, 247] on p "We do not anticipate any major user impact during the maintenance windows, but …" at bounding box center [409, 239] width 369 height 16
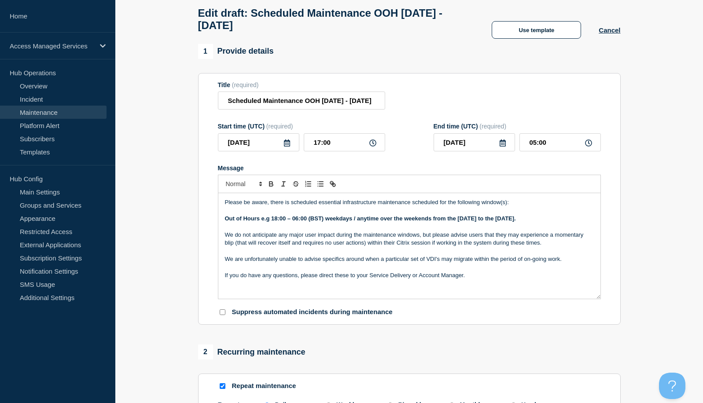
click at [475, 271] on p "Message" at bounding box center [409, 268] width 369 height 8
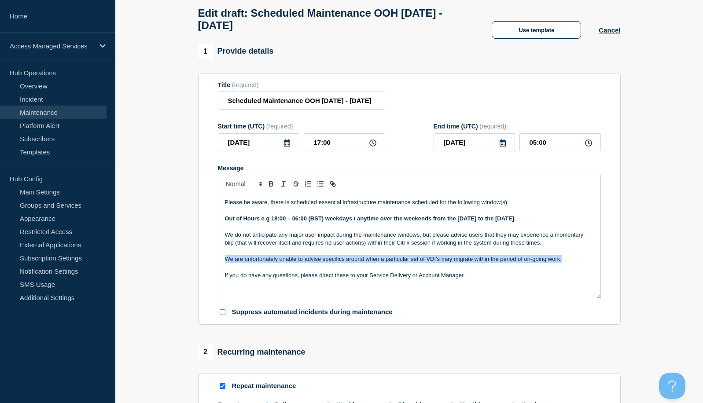
drag, startPoint x: 562, startPoint y: 264, endPoint x: 223, endPoint y: 262, distance: 339.1
click at [223, 262] on div "Please be aware, there is scheduled essential infrastructure maintenance schedu…" at bounding box center [409, 246] width 382 height 106
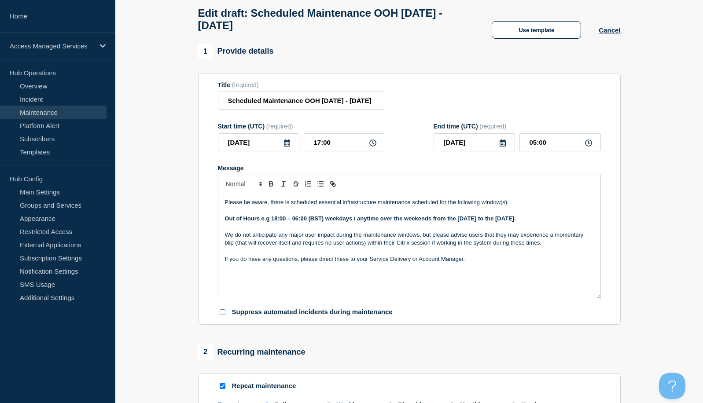
click at [377, 207] on p "Please be aware, there is scheduled essential infrastructure maintenance schedu…" at bounding box center [409, 203] width 369 height 8
click at [548, 246] on p "We do not anticipate any major user impact during the maintenance windows, but …" at bounding box center [409, 239] width 369 height 16
click at [490, 255] on p "Message" at bounding box center [409, 252] width 369 height 8
click at [492, 263] on p "If you do have any questions, please direct these to your Service Delivery or A…" at bounding box center [409, 259] width 369 height 8
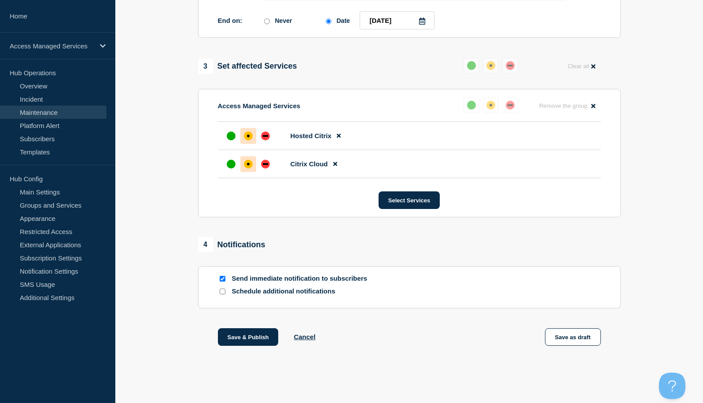
scroll to position [499, 0]
click at [577, 343] on button "Save as draft" at bounding box center [573, 338] width 56 height 18
